Goal: Find specific page/section

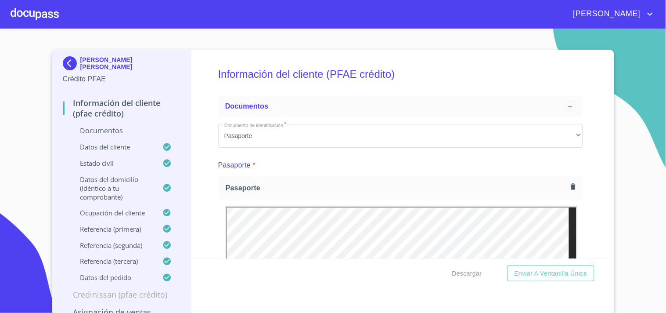
scroll to position [203, 0]
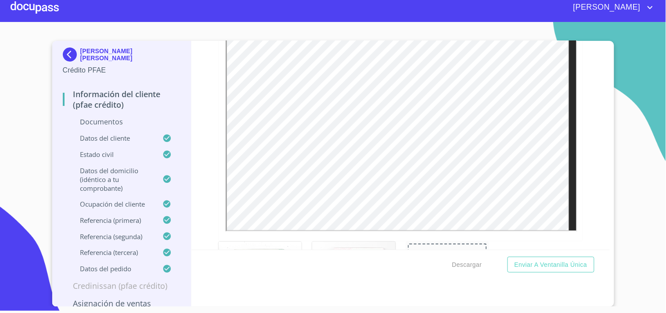
click at [54, 9] on div at bounding box center [35, 7] width 48 height 28
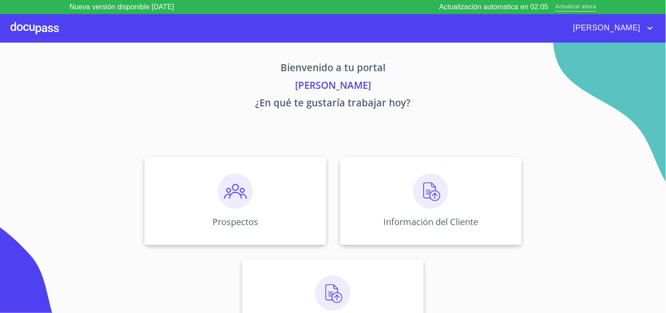
click at [572, 10] on span "Actualizar ahora" at bounding box center [576, 7] width 41 height 9
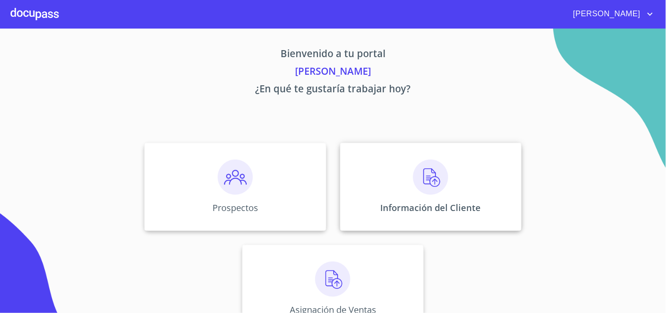
click at [441, 179] on img at bounding box center [430, 176] width 35 height 35
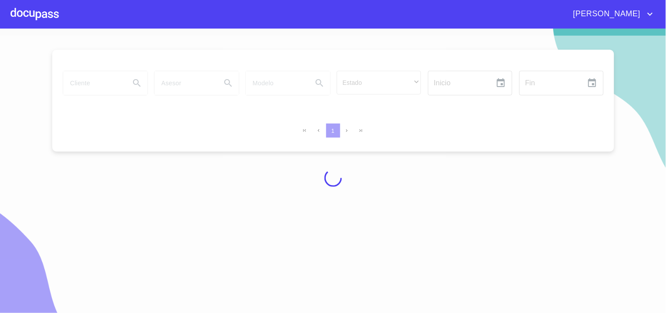
click at [87, 83] on div at bounding box center [333, 178] width 666 height 284
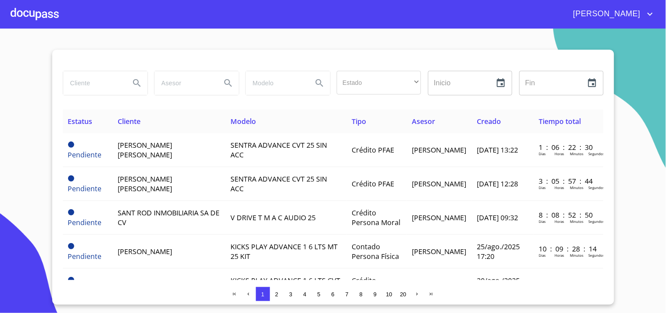
click at [114, 90] on input "search" at bounding box center [93, 83] width 60 height 24
type input "agroberryx"
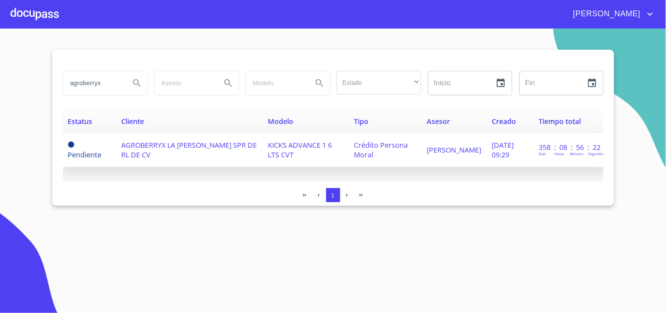
click at [201, 152] on td "AGROBERRYX LA [PERSON_NAME] SPR DE RL DE CV" at bounding box center [189, 150] width 147 height 34
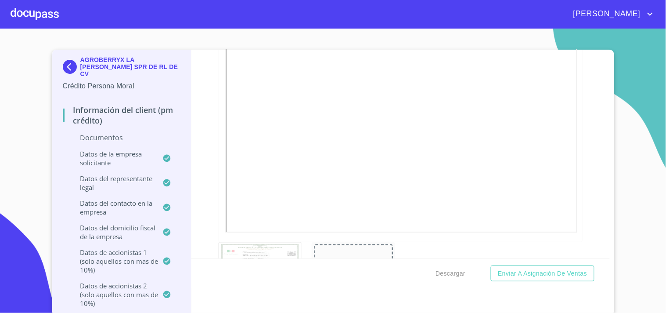
scroll to position [1611, 0]
